Goal: Communication & Community: Answer question/provide support

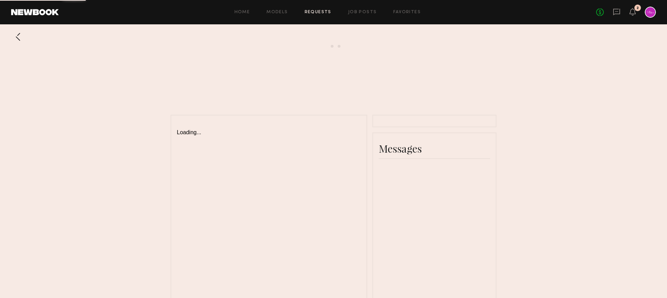
click at [636, 11] on div "2" at bounding box center [637, 8] width 7 height 7
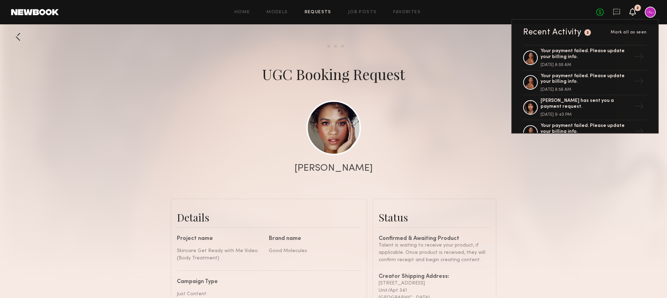
click at [649, 13] on div at bounding box center [650, 12] width 11 height 11
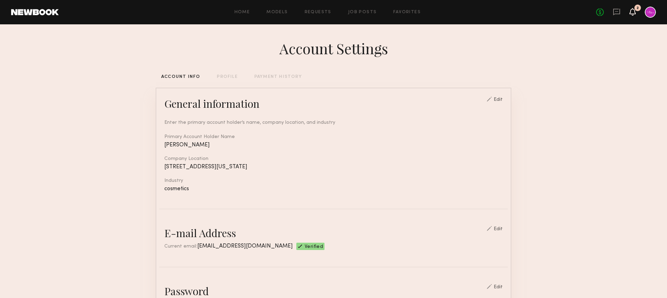
click at [630, 12] on icon at bounding box center [633, 11] width 6 height 5
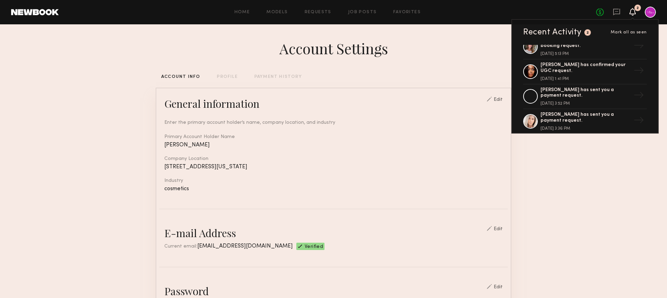
scroll to position [540, 0]
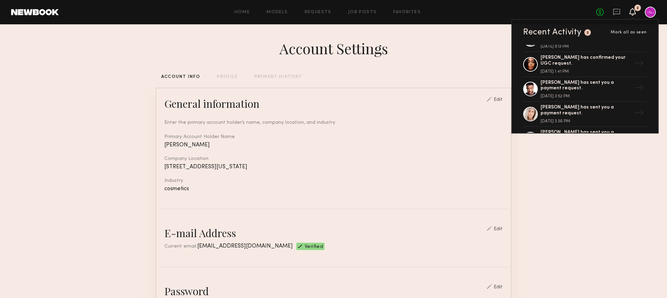
click at [49, 11] on link at bounding box center [35, 12] width 48 height 6
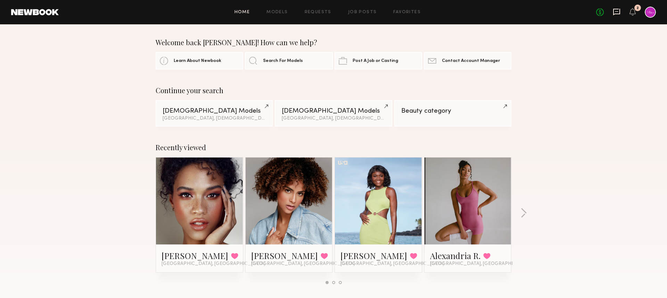
click at [617, 14] on icon at bounding box center [617, 12] width 8 height 8
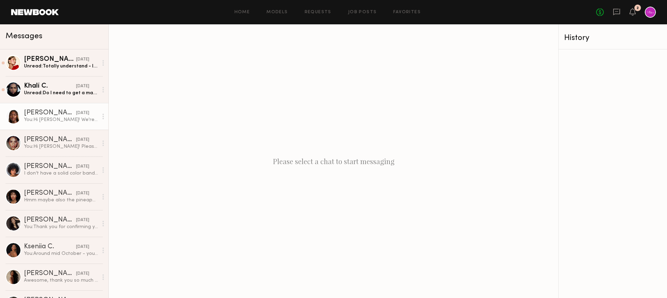
click at [74, 116] on div "You: Hi [PERSON_NAME]! We're waiting to hear back from Newbook. Thank you for f…" at bounding box center [61, 119] width 74 height 7
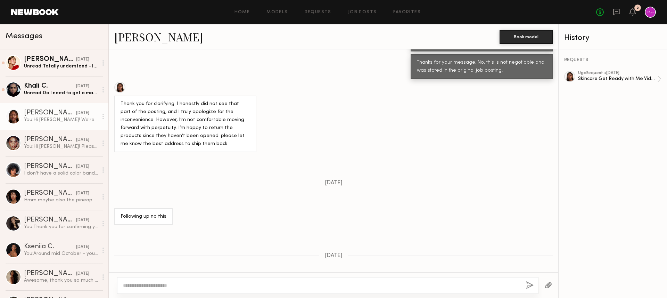
scroll to position [641, 0]
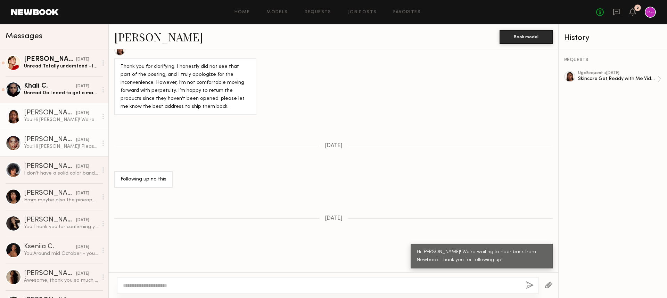
click at [53, 151] on link "[PERSON_NAME] [DATE] You: Hi [PERSON_NAME]! Please see the tracking information…" at bounding box center [54, 143] width 108 height 27
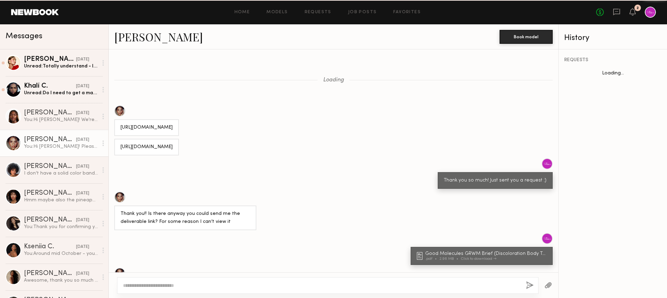
scroll to position [389, 0]
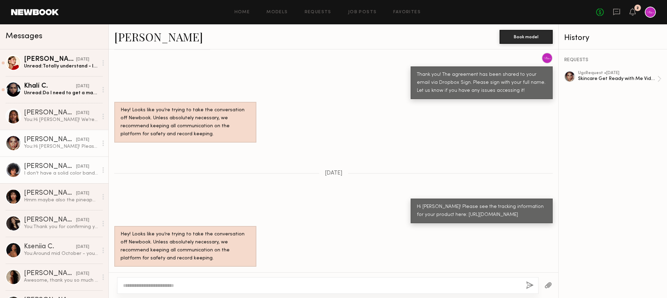
click at [51, 174] on div "I don’t have a solid color bandeau bikini" at bounding box center [61, 173] width 74 height 7
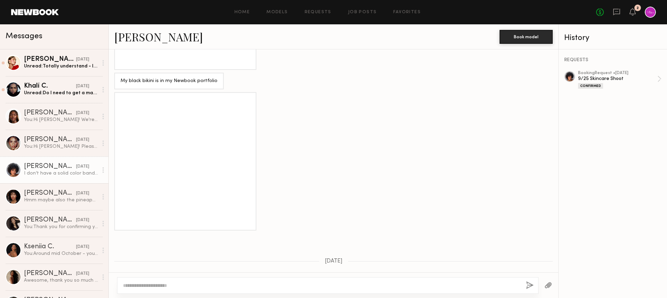
scroll to position [640, 0]
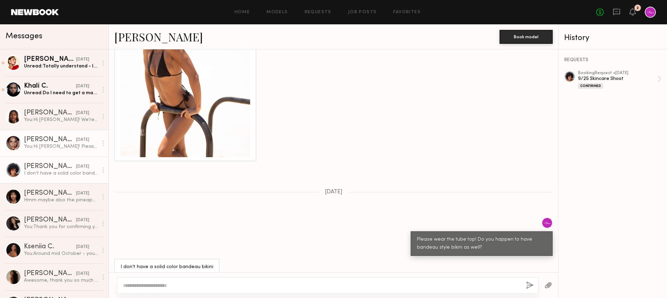
click at [59, 144] on div "You: Hi [PERSON_NAME]! Please see the tracking information for your product her…" at bounding box center [61, 146] width 74 height 7
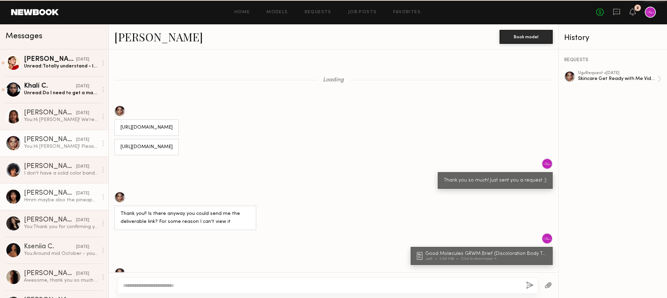
scroll to position [389, 0]
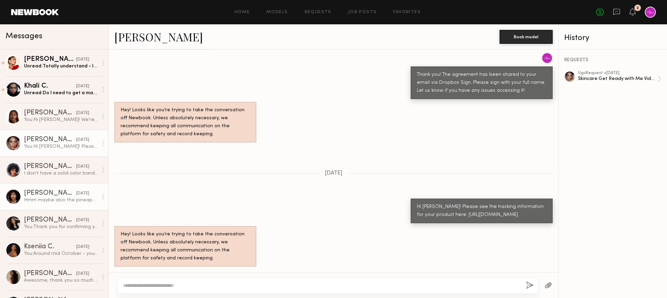
click at [57, 191] on div "[PERSON_NAME]" at bounding box center [50, 193] width 52 height 7
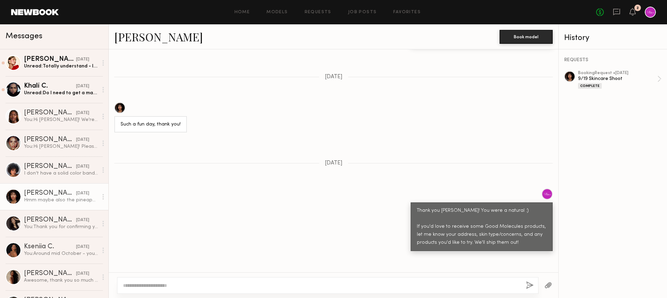
scroll to position [652, 0]
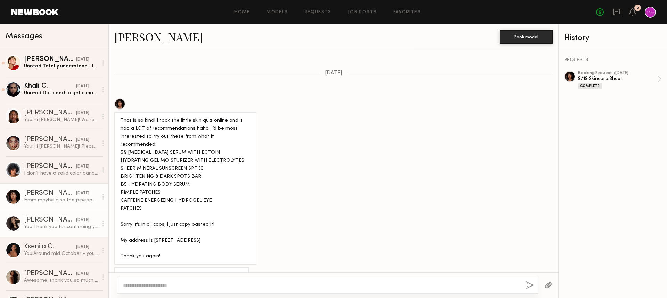
click at [48, 223] on div "You: Thank you for confirming you've receive the product. Please make sure you …" at bounding box center [61, 226] width 74 height 7
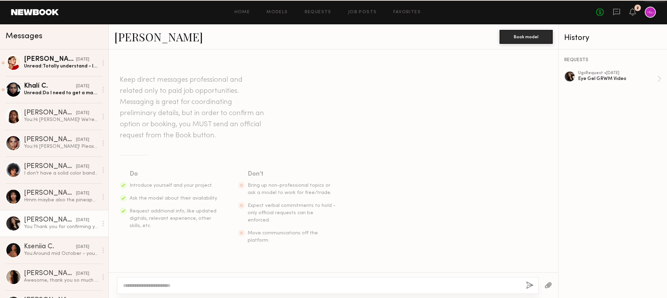
scroll to position [579, 0]
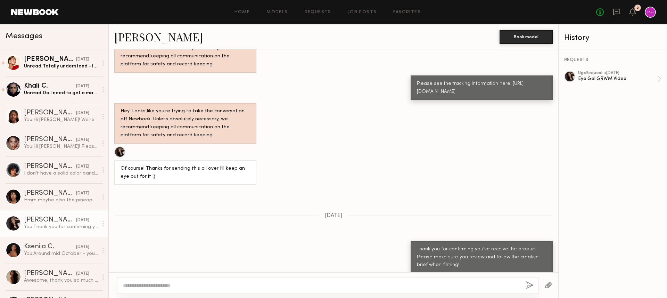
click at [355, 14] on div "Home Models Requests Job Posts Favorites Sign Out No fees up to $5,000 2" at bounding box center [357, 12] width 597 height 11
click at [355, 11] on link "Job Posts" at bounding box center [362, 12] width 29 height 5
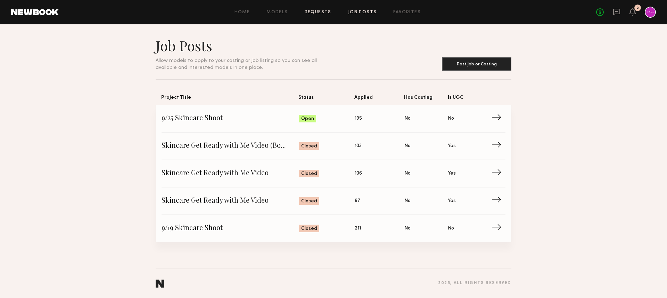
click at [309, 12] on link "Requests" at bounding box center [318, 12] width 27 height 5
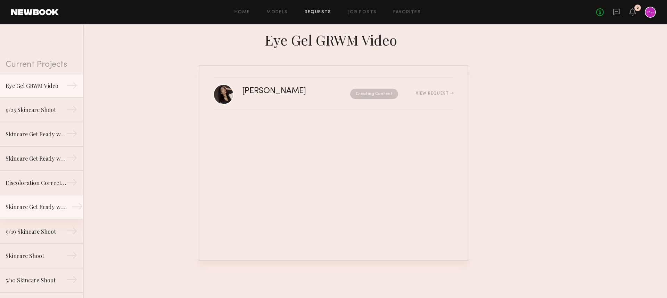
click at [47, 209] on div "Skincare Get Ready with Me Video" at bounding box center [36, 206] width 60 height 8
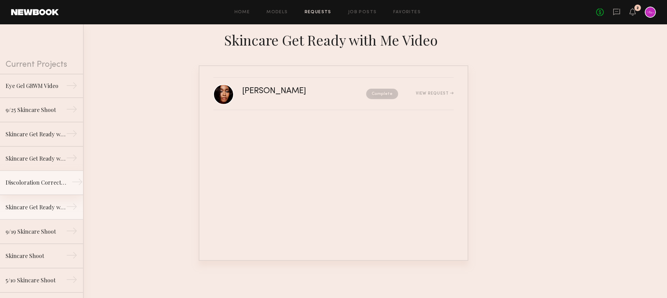
click at [32, 185] on div "Discoloration Correcting Serum GRWM Video" at bounding box center [36, 182] width 60 height 8
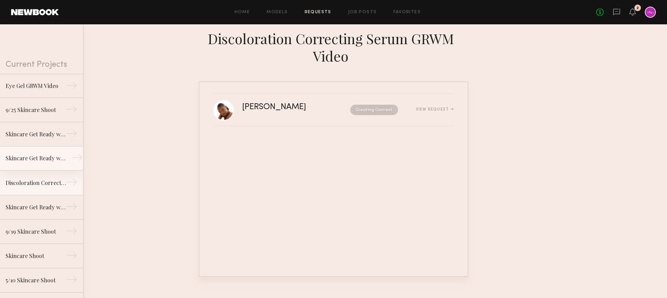
click at [39, 163] on link "Skincare Get Ready with Me Video (Eye Gel) →" at bounding box center [41, 158] width 83 height 24
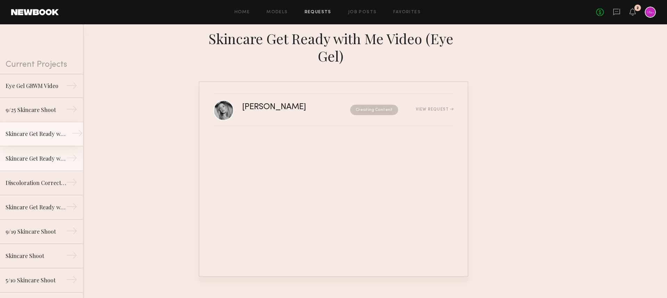
click at [44, 134] on div "Skincare Get Ready with Me Video (Body Treatment)" at bounding box center [36, 134] width 60 height 8
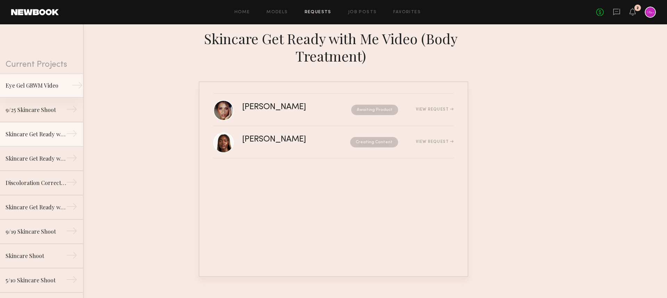
click at [40, 90] on link "Eye Gel GRWM Video →" at bounding box center [41, 85] width 83 height 24
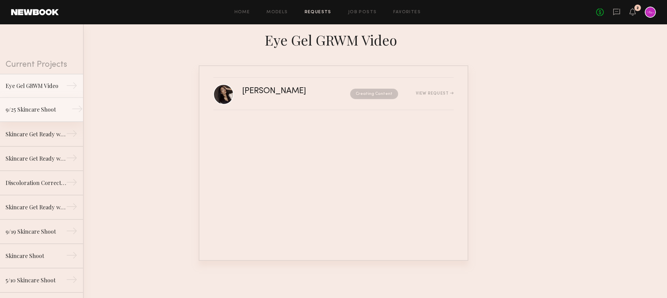
click at [35, 111] on div "9/25 Skincare Shoot" at bounding box center [36, 109] width 60 height 8
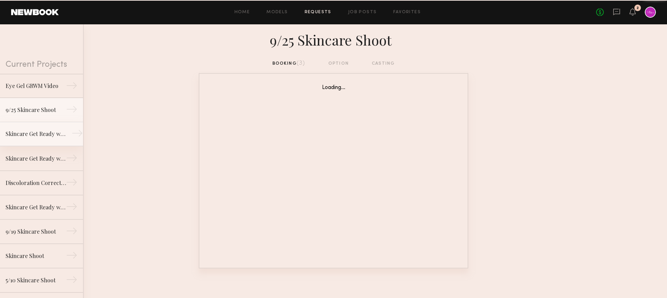
click at [35, 135] on div "Skincare Get Ready with Me Video (Body Treatment)" at bounding box center [36, 134] width 60 height 8
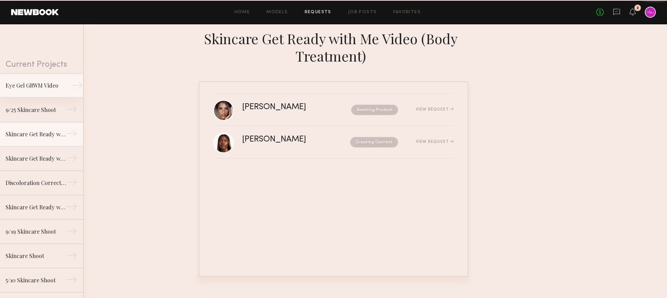
click at [40, 93] on link "Eye Gel GRWM Video →" at bounding box center [41, 85] width 83 height 24
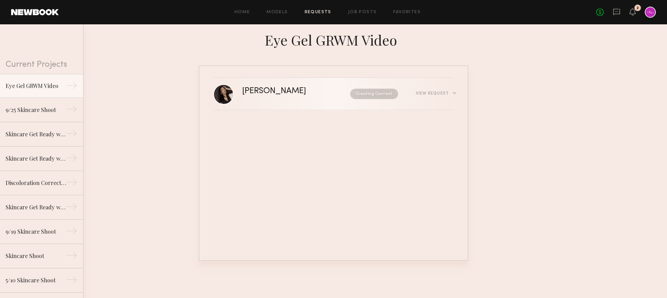
click at [316, 89] on div "[PERSON_NAME]" at bounding box center [285, 91] width 86 height 8
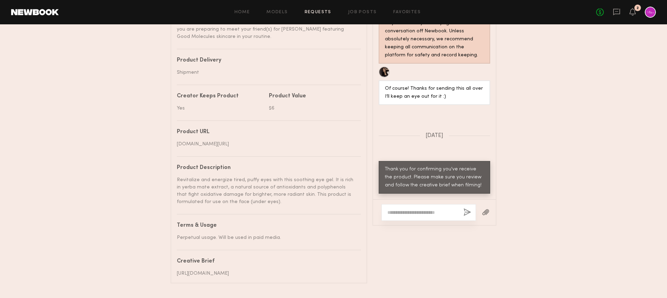
scroll to position [337, 0]
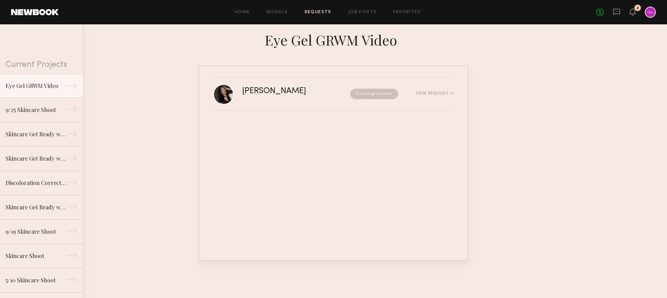
click at [650, 11] on div at bounding box center [650, 12] width 11 height 11
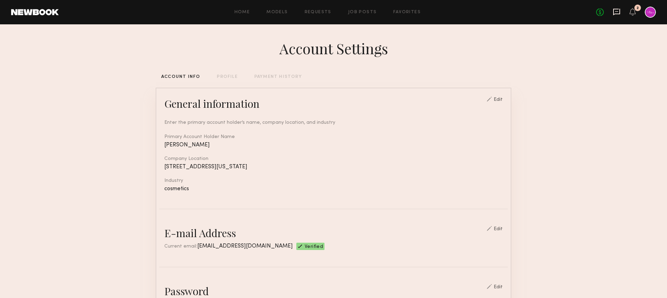
click at [617, 11] on icon at bounding box center [616, 11] width 3 height 1
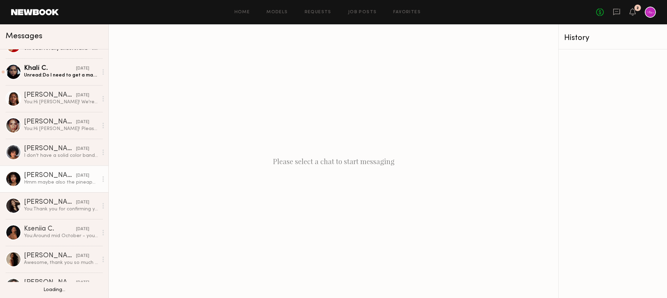
scroll to position [32, 0]
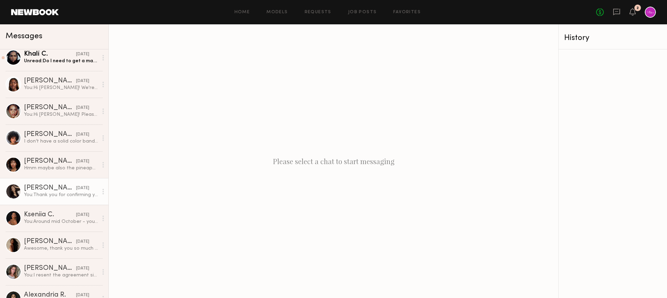
click at [45, 195] on div "You: Thank you for confirming you've receive the product. Please make sure you …" at bounding box center [61, 194] width 74 height 7
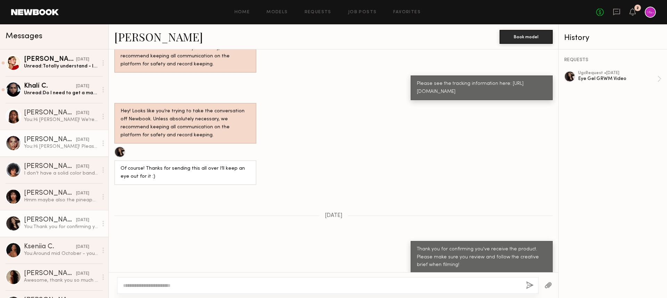
click at [57, 150] on link "[PERSON_NAME] [DATE] You: Hi [PERSON_NAME]! Please see the tracking information…" at bounding box center [54, 143] width 108 height 27
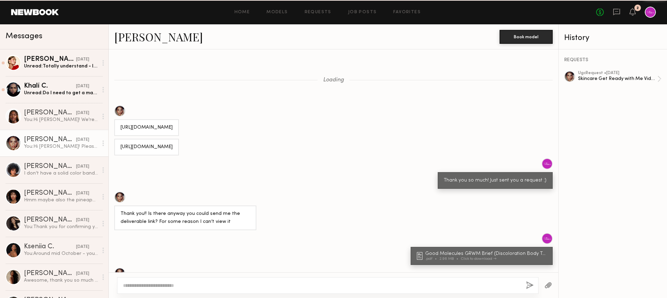
scroll to position [389, 0]
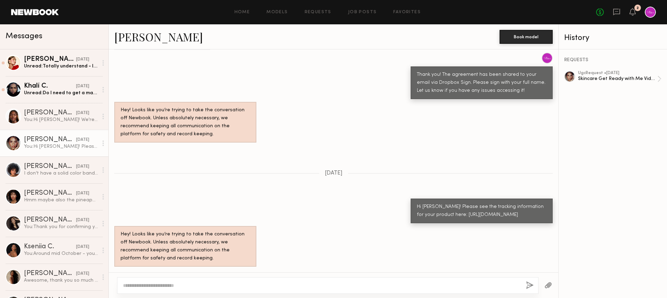
drag, startPoint x: 547, startPoint y: 215, endPoint x: 447, endPoint y: 206, distance: 99.7
click at [447, 206] on div "Hi [PERSON_NAME]! Please see the tracking information for your product here: [U…" at bounding box center [481, 210] width 142 height 25
copy div "[URL][DOMAIN_NAME]"
click at [647, 13] on div at bounding box center [650, 12] width 11 height 11
